Goal: Check status: Check status

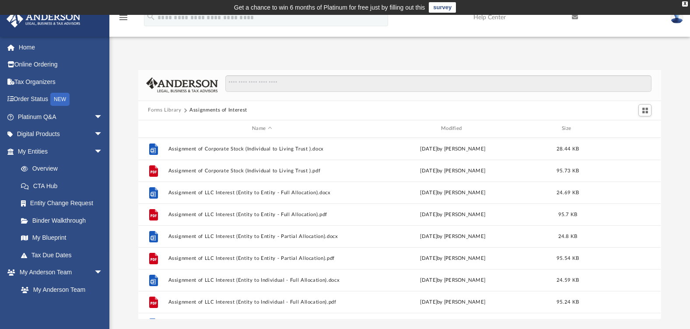
scroll to position [193, 516]
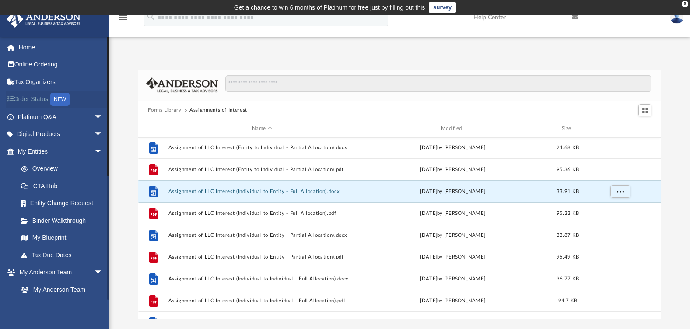
click at [35, 101] on link "Order Status NEW" at bounding box center [61, 100] width 110 height 18
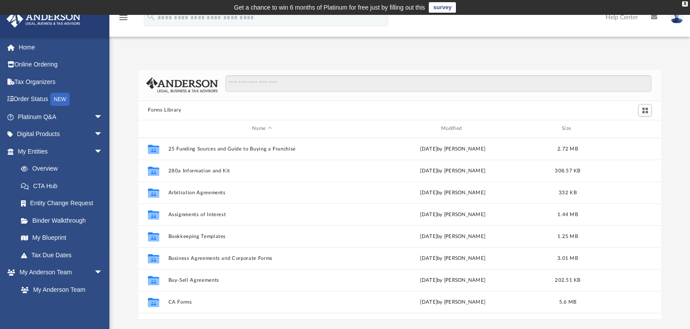
scroll to position [193, 516]
click at [95, 151] on span "arrow_drop_down" at bounding box center [103, 152] width 18 height 18
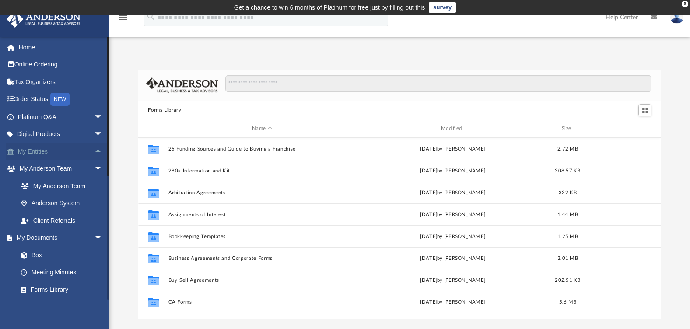
click at [95, 151] on span "arrow_drop_up" at bounding box center [103, 152] width 18 height 18
click at [39, 164] on link "Overview" at bounding box center [64, 169] width 104 height 18
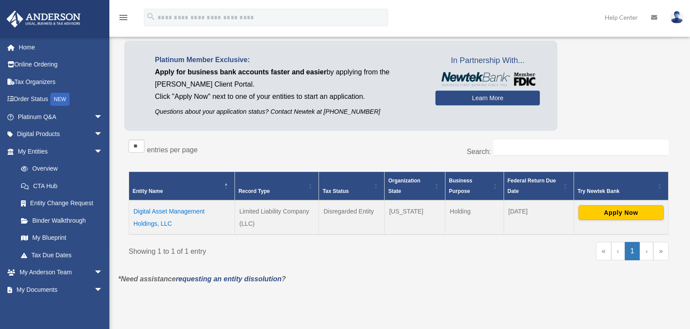
scroll to position [73, 0]
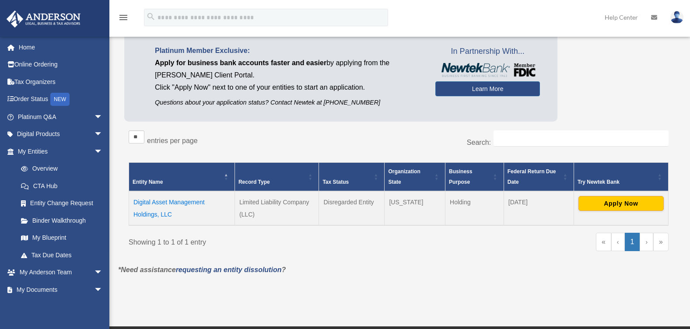
click at [152, 204] on td "Digital Asset Management Holdings, LLC" at bounding box center [182, 208] width 106 height 34
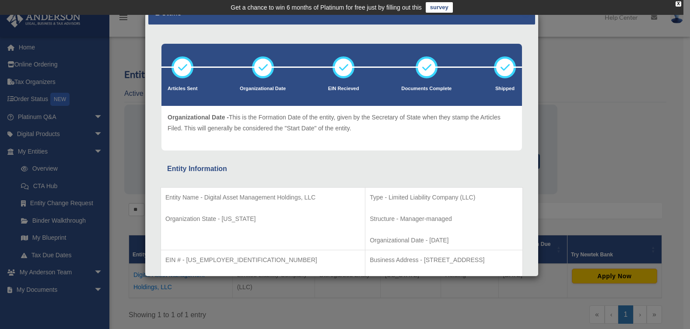
scroll to position [0, 0]
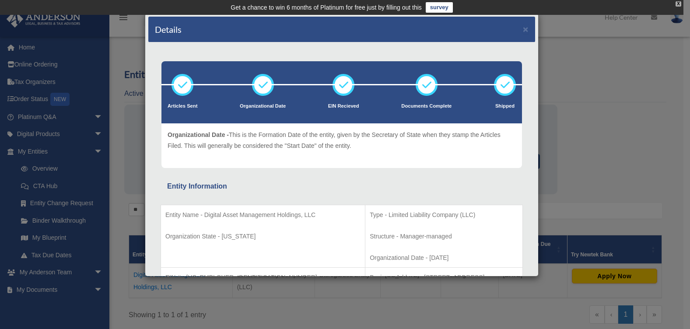
click at [679, 4] on div "X" at bounding box center [679, 3] width 6 height 5
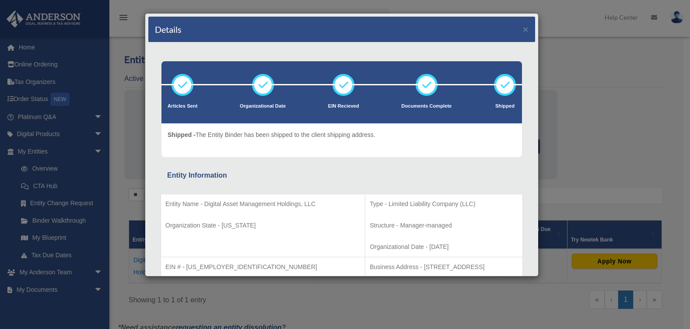
click at [516, 30] on div "Details ×" at bounding box center [341, 30] width 387 height 26
click at [523, 30] on button "×" at bounding box center [526, 29] width 6 height 9
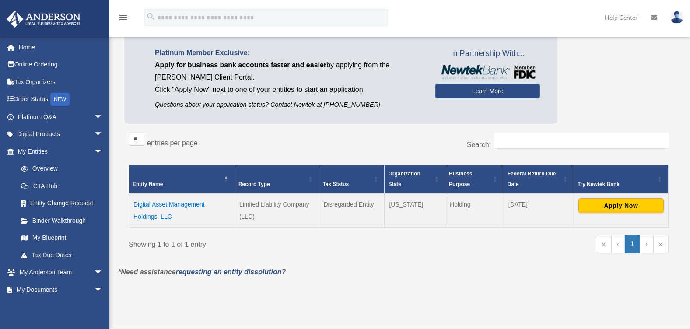
scroll to position [73, 0]
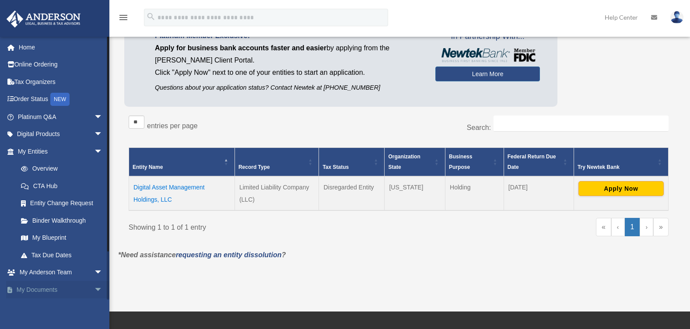
click at [94, 288] on span "arrow_drop_down" at bounding box center [103, 290] width 18 height 18
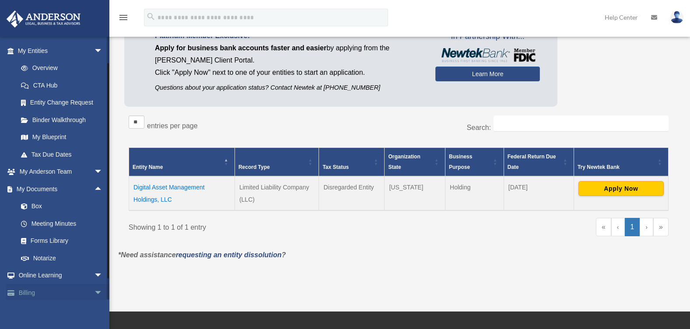
scroll to position [122, 0]
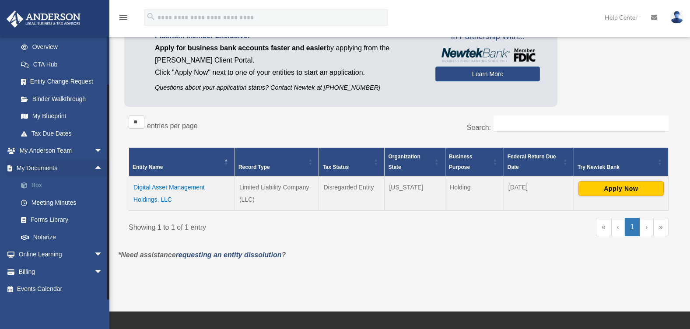
click at [37, 185] on link "Box" at bounding box center [64, 186] width 104 height 18
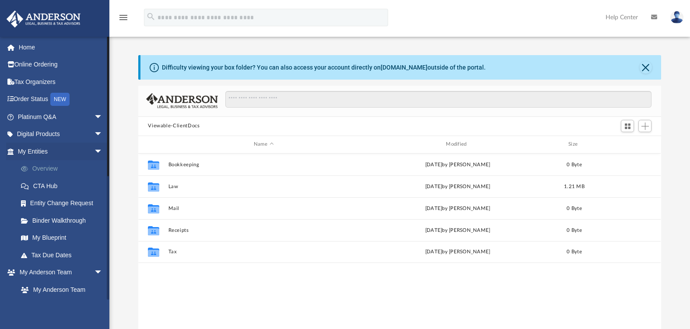
click at [50, 170] on link "Overview" at bounding box center [64, 169] width 104 height 18
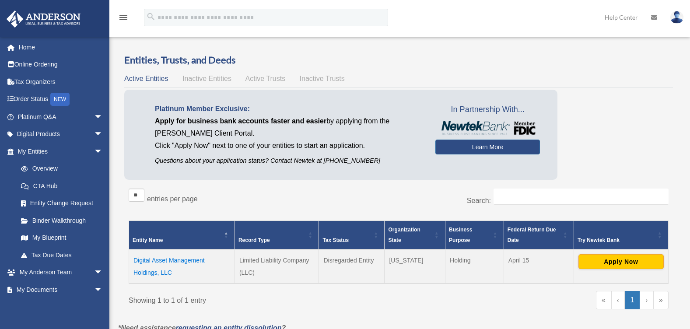
drag, startPoint x: 156, startPoint y: 262, endPoint x: 117, endPoint y: 101, distance: 165.7
click at [117, 101] on div "Entities, Trusts, and Deeds Active Entities Inactive Entities Active Trusts Ina…" at bounding box center [399, 187] width 574 height 269
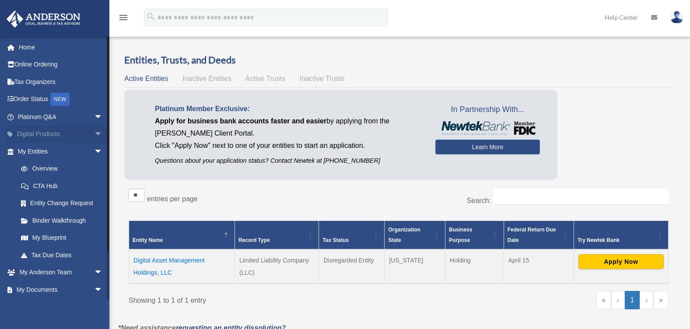
click at [94, 133] on span "arrow_drop_down" at bounding box center [103, 135] width 18 height 18
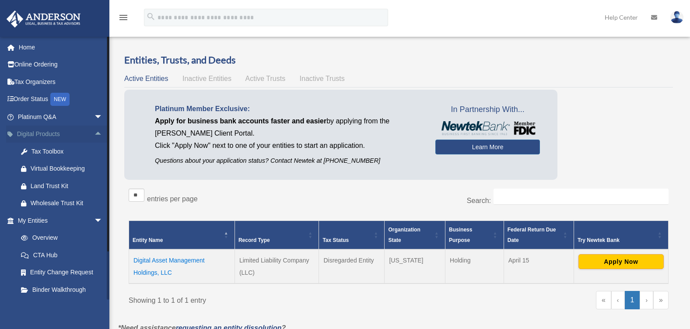
click at [94, 133] on span "arrow_drop_up" at bounding box center [103, 135] width 18 height 18
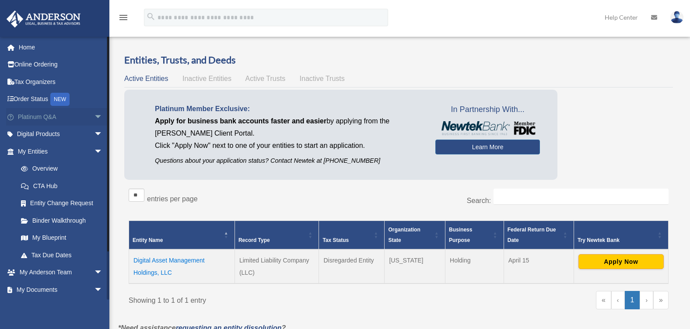
click at [94, 113] on span "arrow_drop_down" at bounding box center [103, 117] width 18 height 18
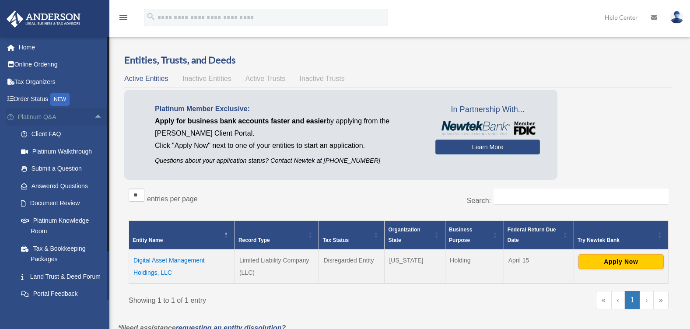
click at [94, 115] on span "arrow_drop_up" at bounding box center [103, 117] width 18 height 18
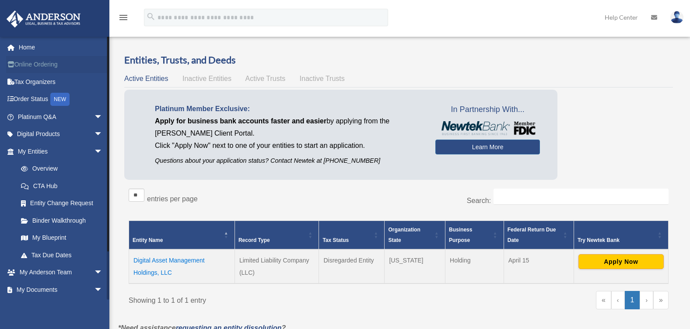
click at [40, 65] on link "Online Ordering" at bounding box center [61, 65] width 110 height 18
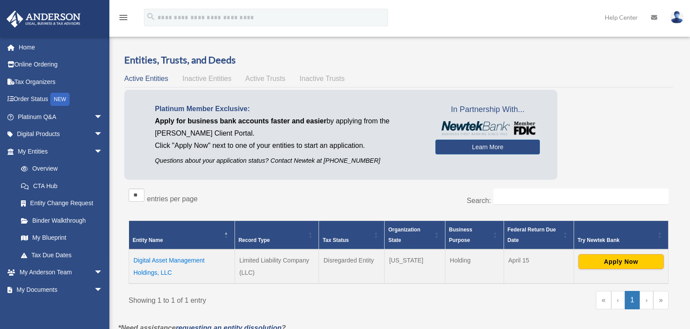
scroll to position [73, 0]
